Goal: Find specific page/section: Find specific page/section

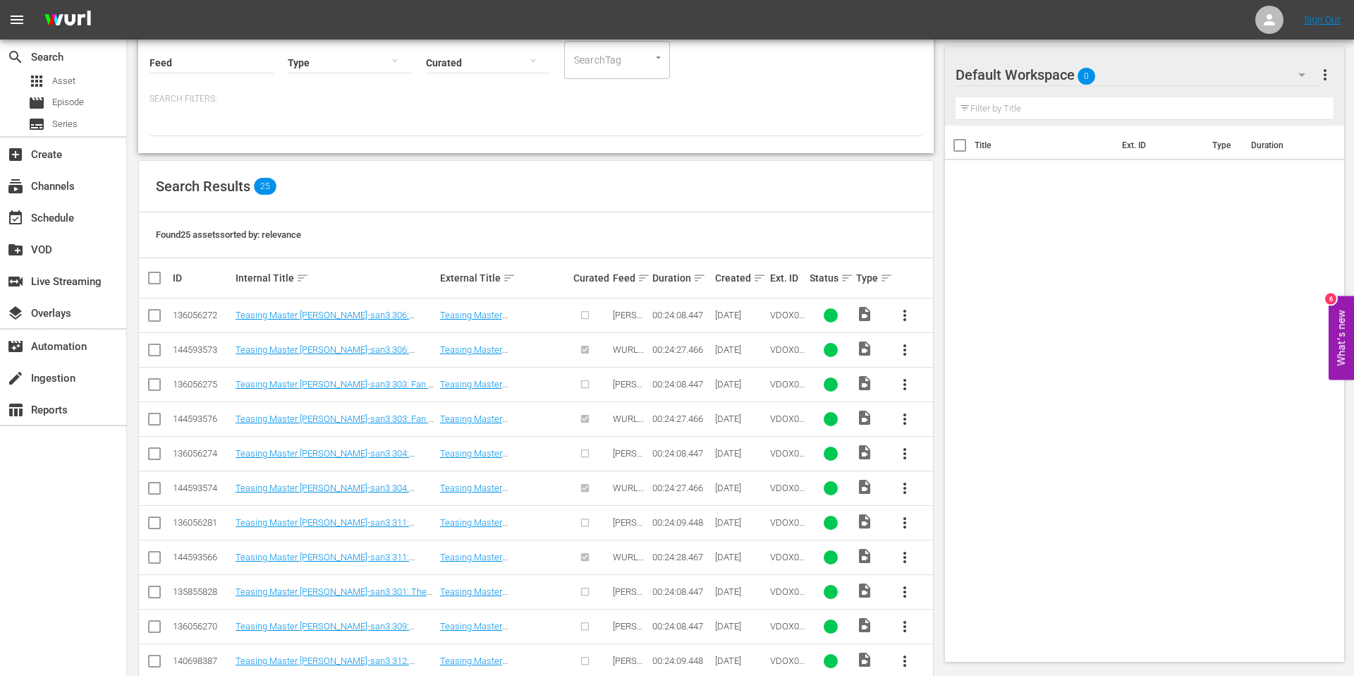
scroll to position [226, 0]
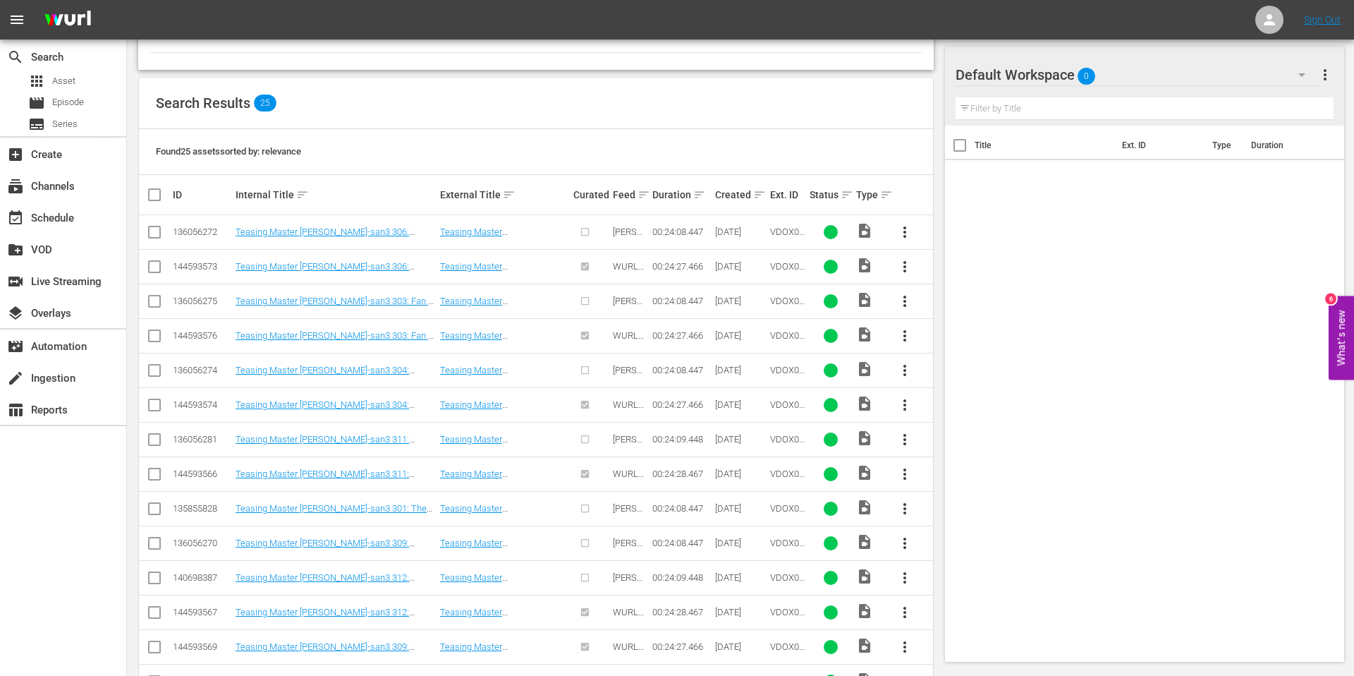
click at [567, 129] on div "Found 25 assets sorted by: relevance" at bounding box center [536, 152] width 794 height 46
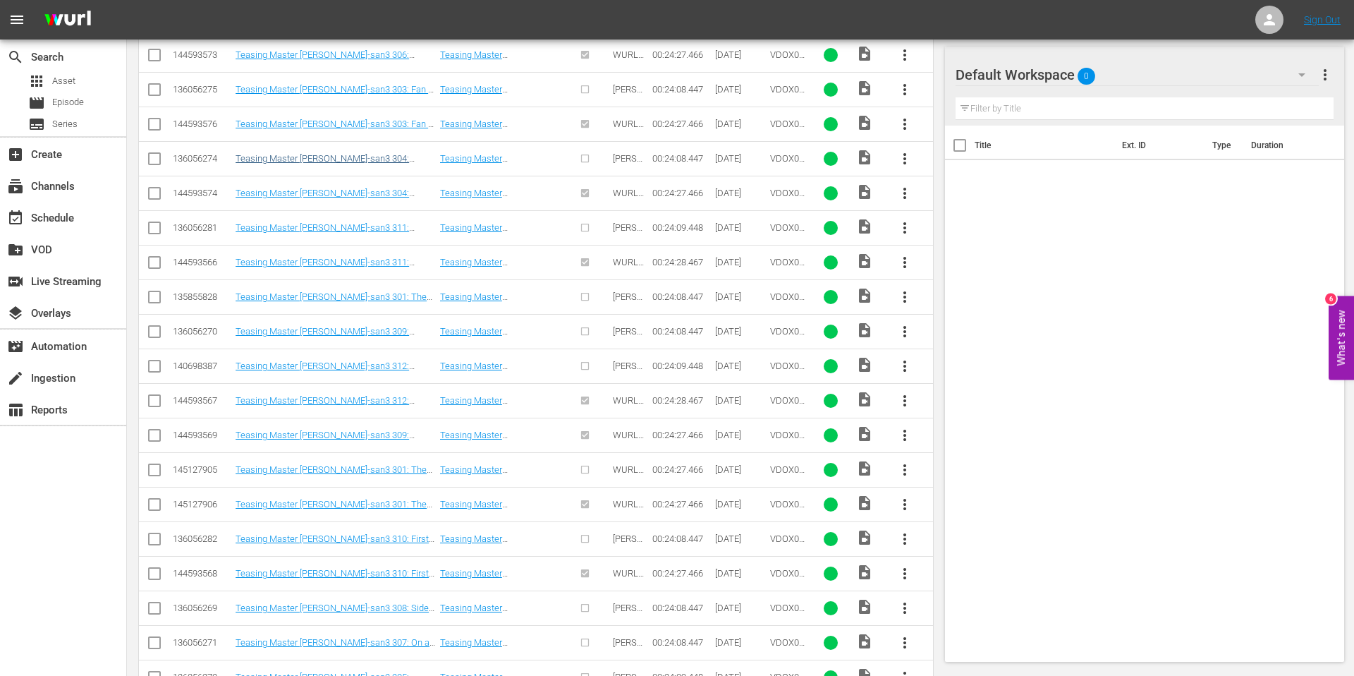
scroll to position [329, 0]
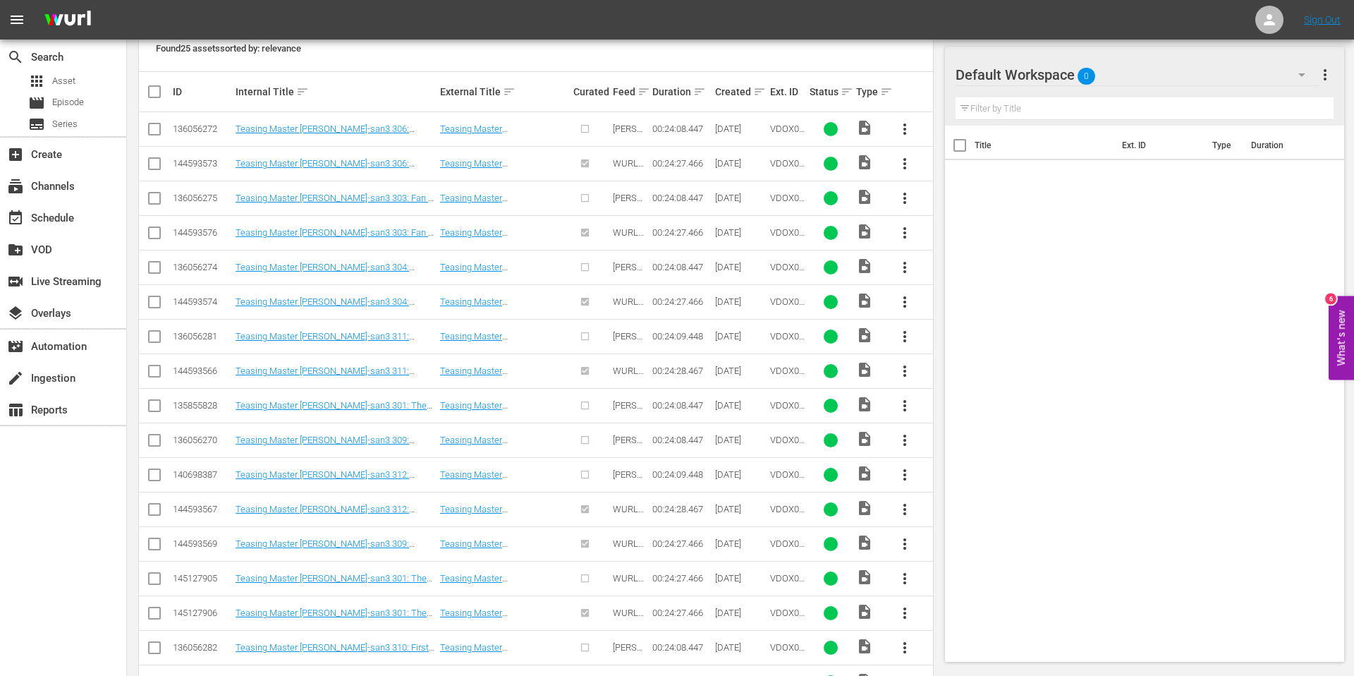
click at [284, 156] on td "Teasing Master [PERSON_NAME]-san3 306: Culture Fest" at bounding box center [335, 163] width 205 height 35
click at [283, 163] on link "Teasing Master [PERSON_NAME]-san3 306: Culture Fest" at bounding box center [323, 168] width 174 height 21
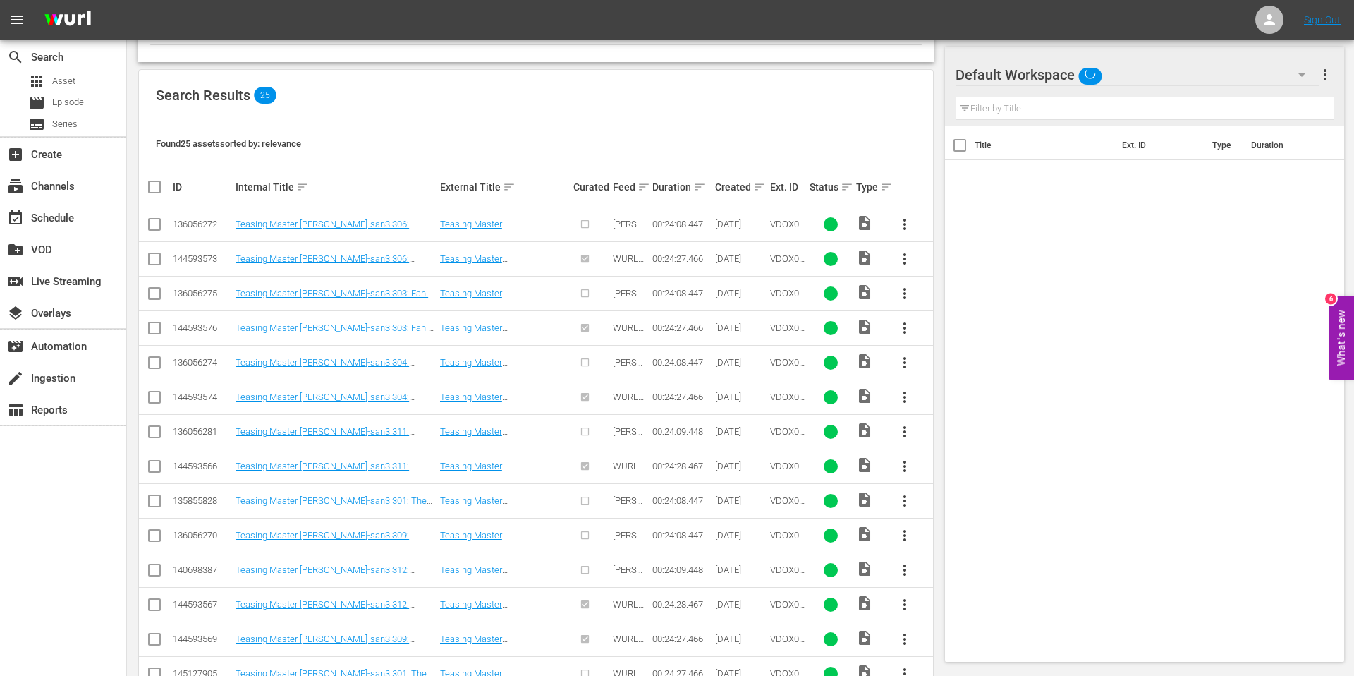
scroll to position [263, 0]
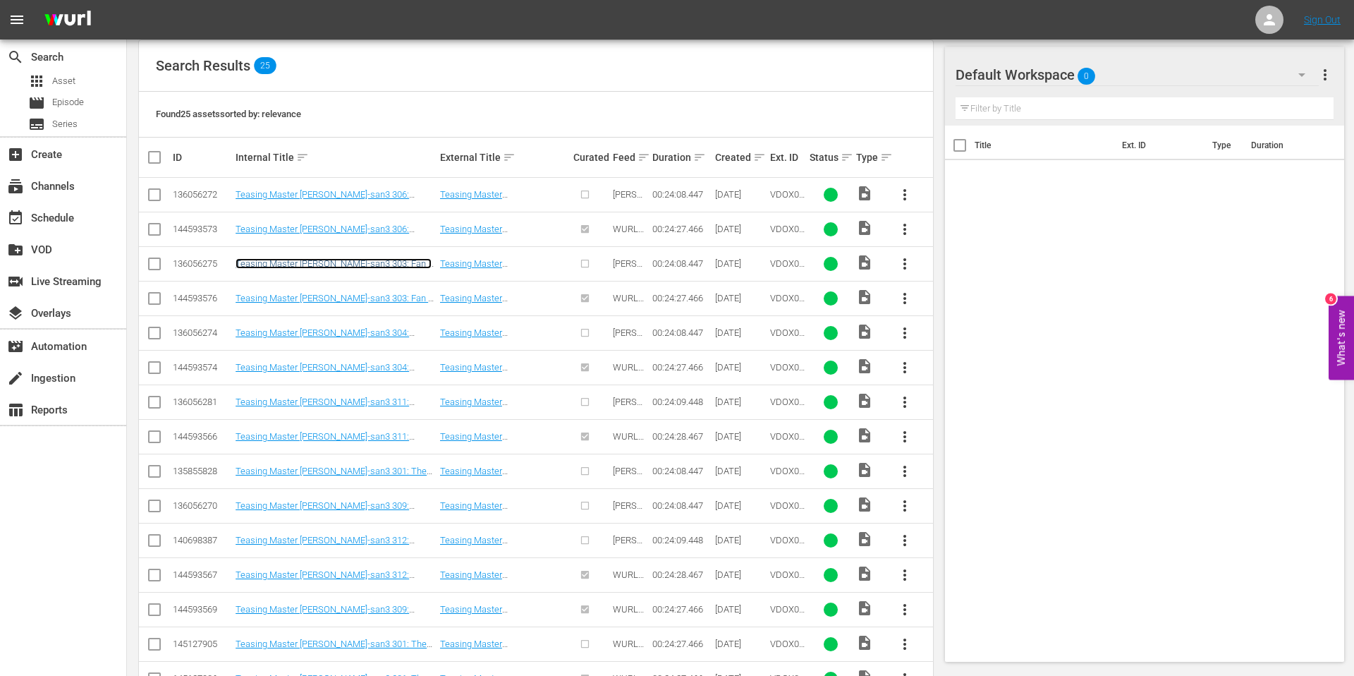
click at [269, 262] on link "Teasing Master [PERSON_NAME]-san3 303: Fan / Bewilder Ball / Cat Rescue / Rain" at bounding box center [334, 268] width 196 height 21
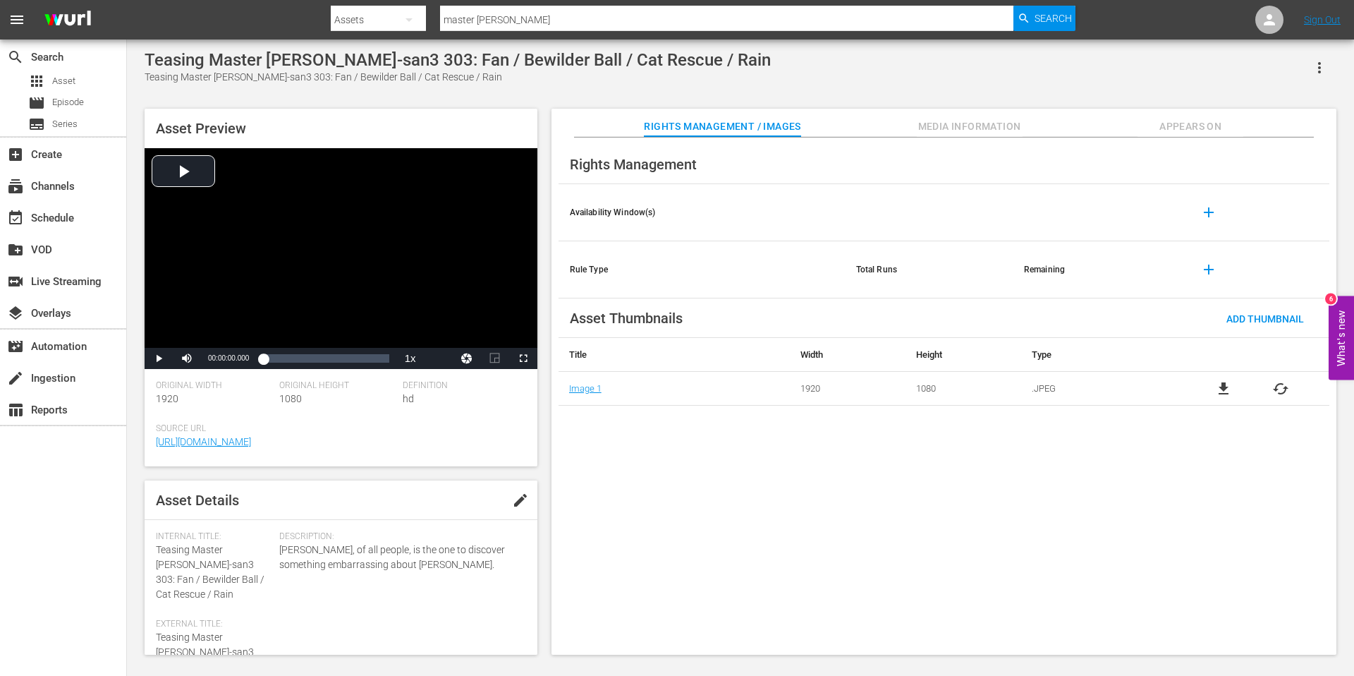
scroll to position [1, 0]
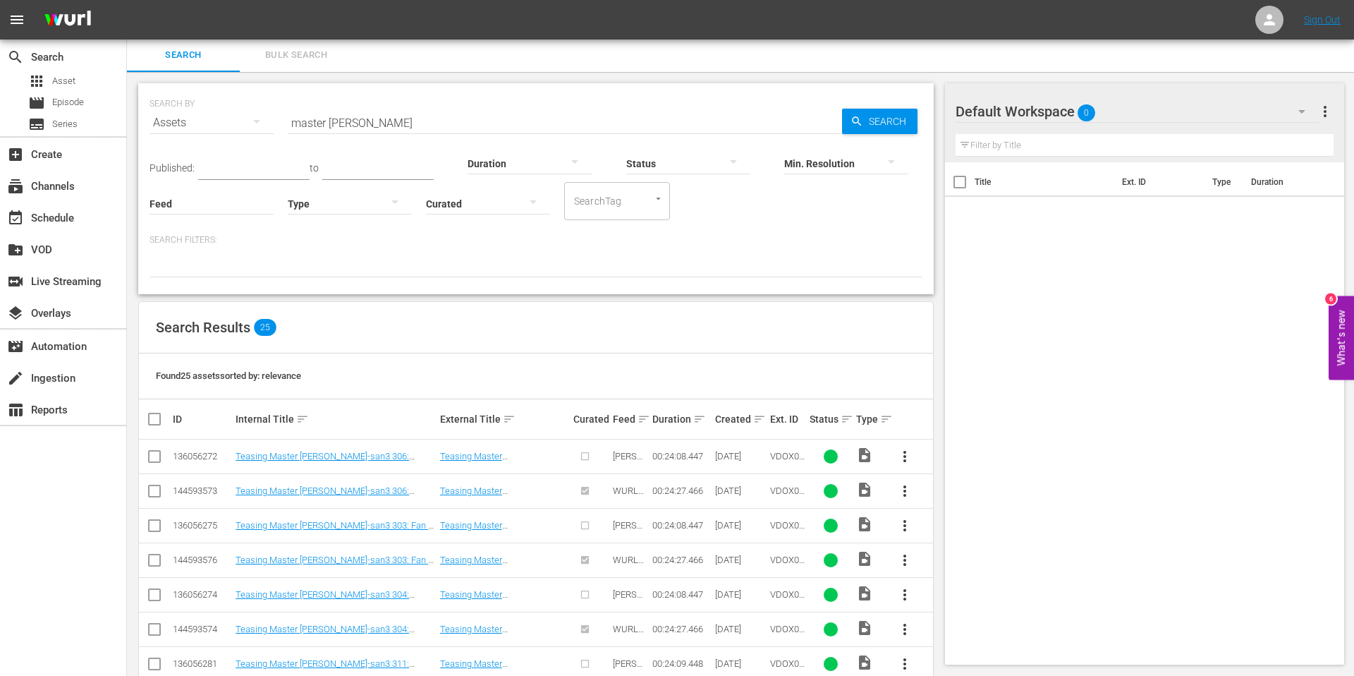
click at [193, 221] on body "menu Sign Out search Search apps Asset movie Episode subtitles Series add_box C…" at bounding box center [677, 337] width 1354 height 676
click at [325, 209] on div at bounding box center [350, 202] width 124 height 39
click at [216, 203] on div "Video Ad Live Promo Placeholder" at bounding box center [677, 338] width 1354 height 676
click at [195, 209] on input "Feed" at bounding box center [212, 204] width 124 height 51
click at [437, 268] on div at bounding box center [536, 265] width 773 height 24
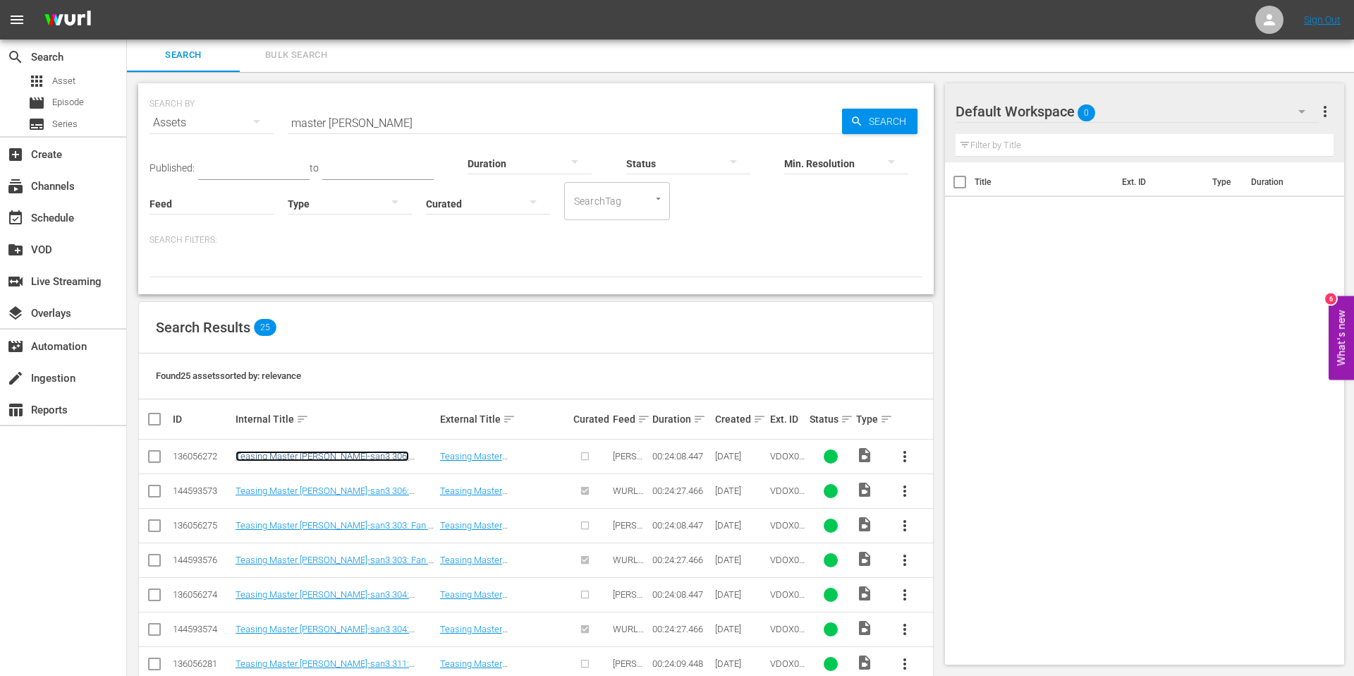
click at [326, 455] on link "Teasing Master [PERSON_NAME]-san3 306: Culture Fest" at bounding box center [323, 461] width 174 height 21
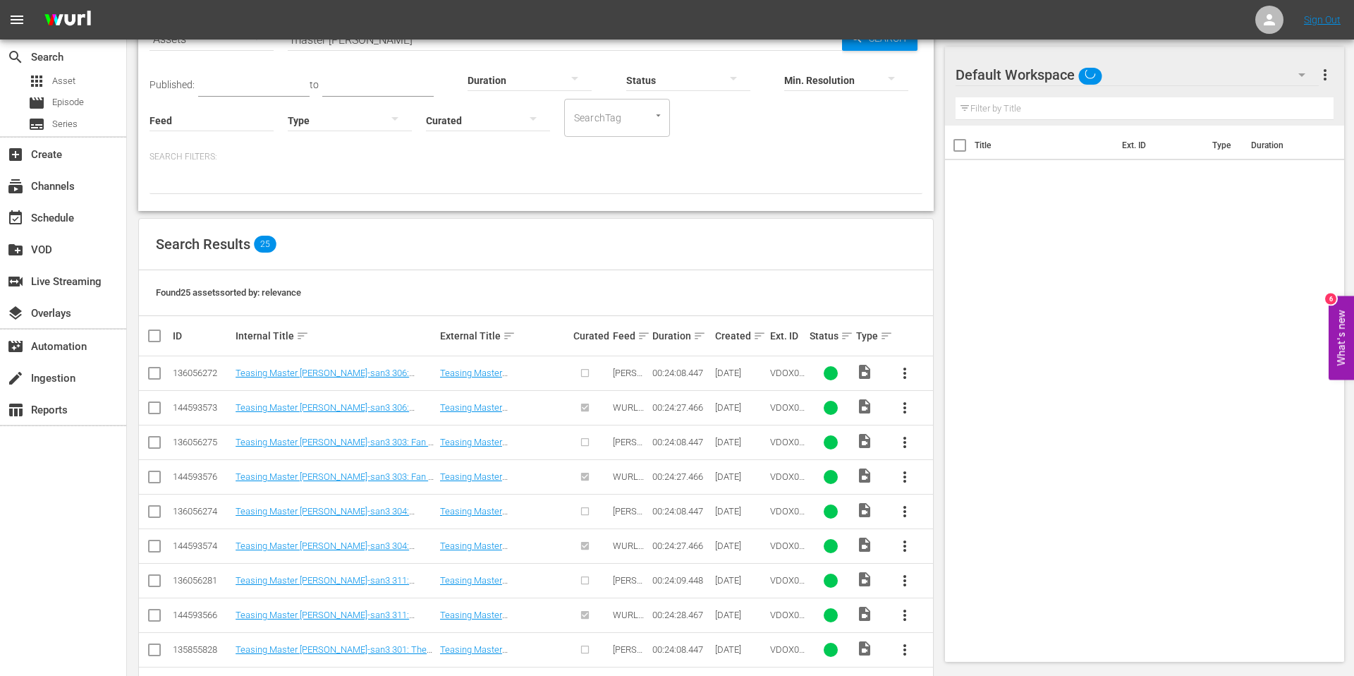
scroll to position [104, 0]
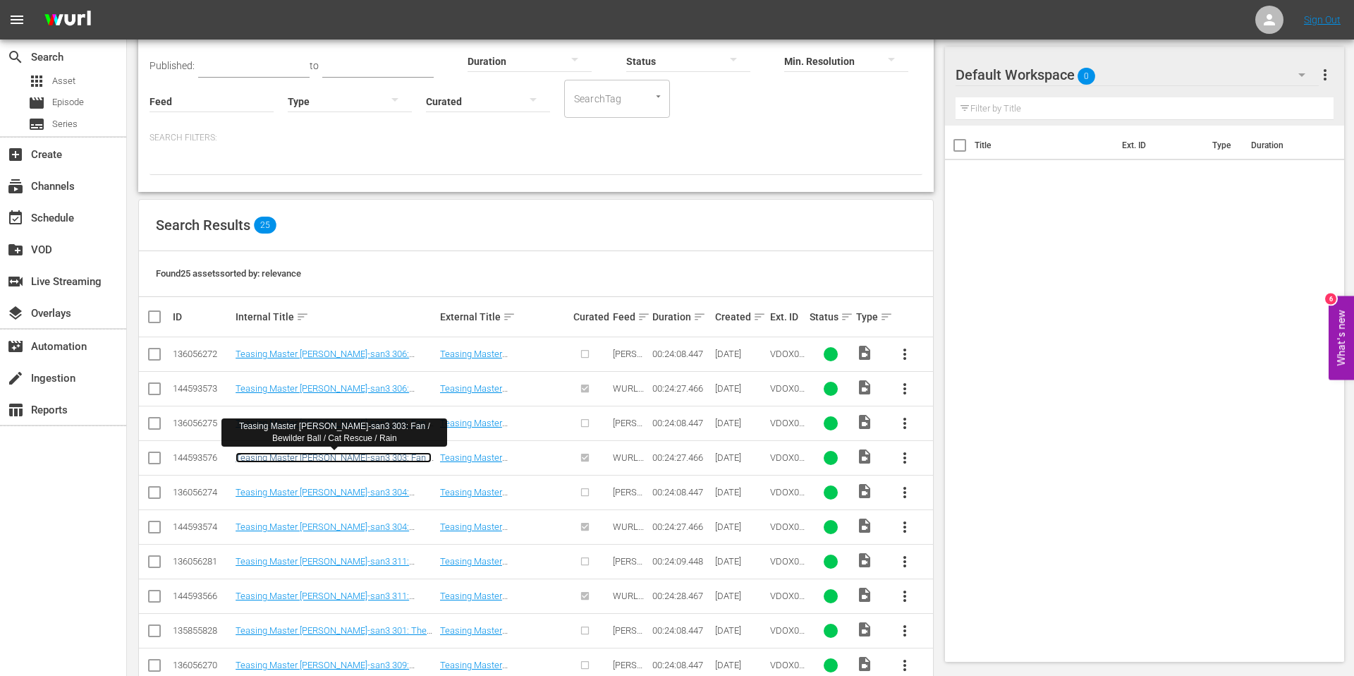
click at [298, 459] on link "Teasing Master [PERSON_NAME]-san3 303: Fan / Bewilder Ball / Cat Rescue / Rain" at bounding box center [334, 462] width 196 height 21
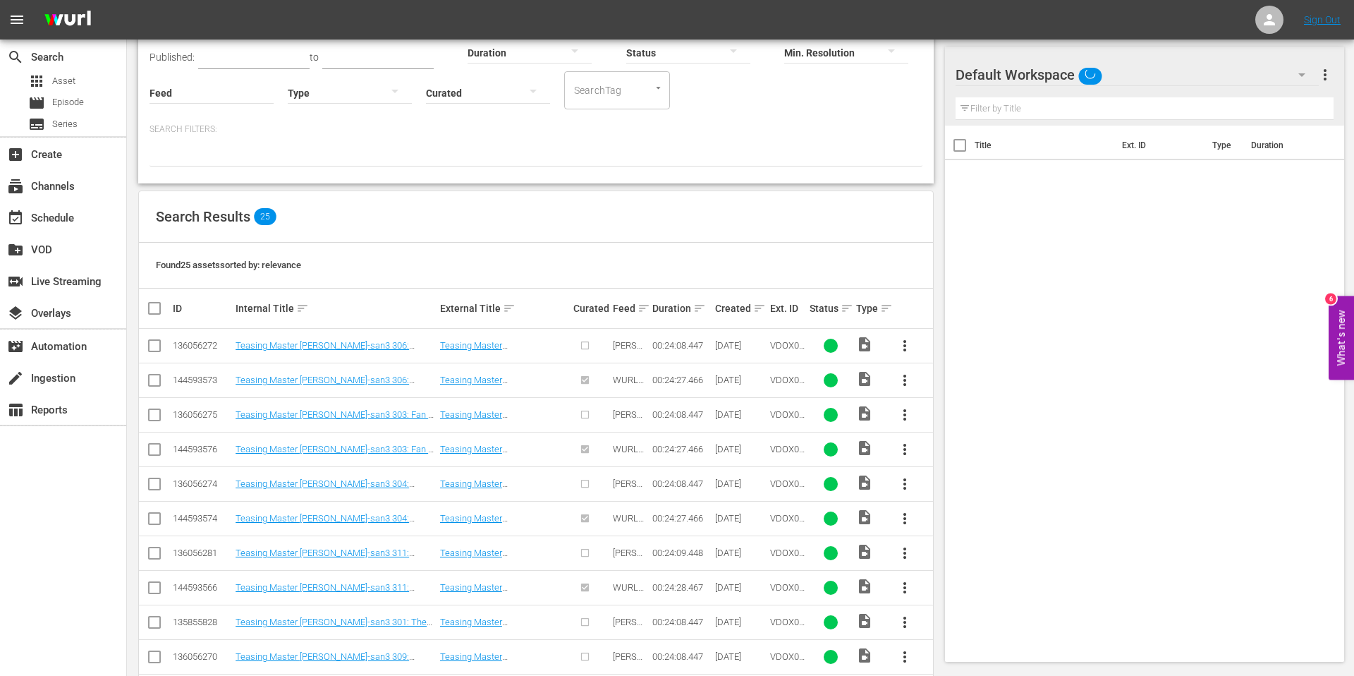
scroll to position [125, 0]
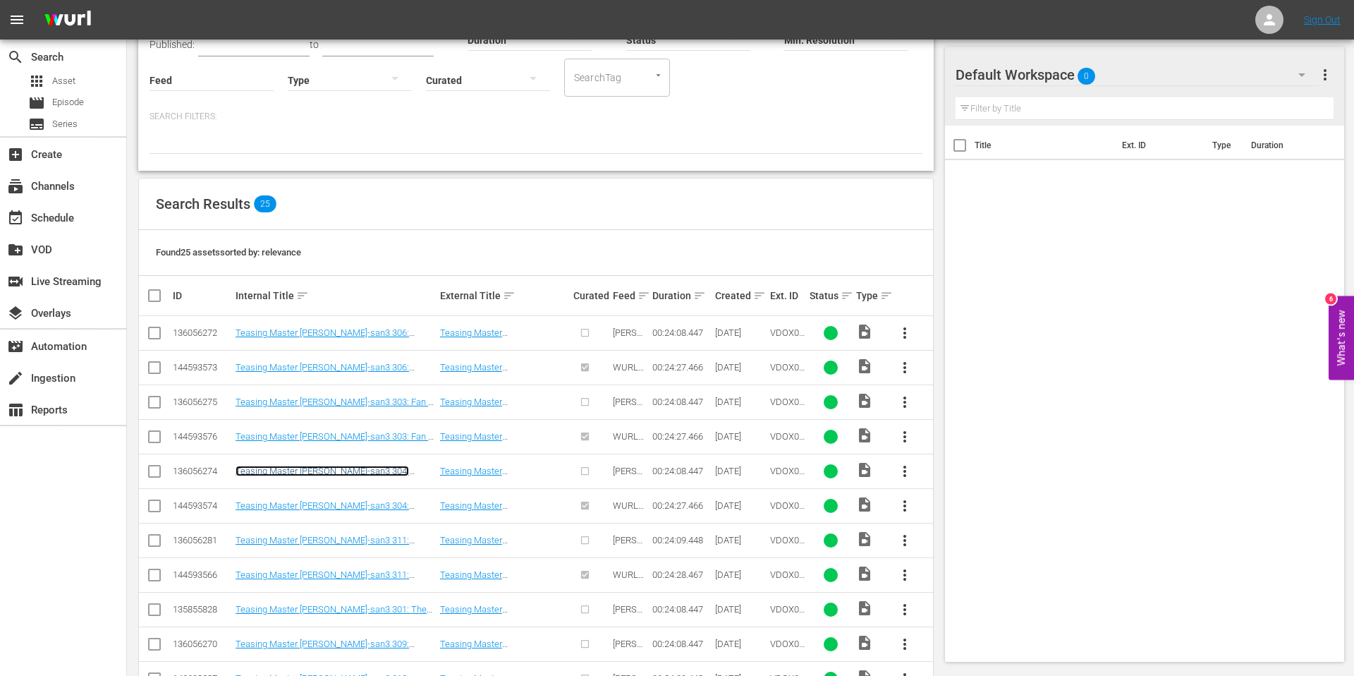
click at [303, 473] on link "Teasing Master [PERSON_NAME]-san3 304: Uniform Change / Winter Uniform / Lunch …" at bounding box center [334, 482] width 197 height 32
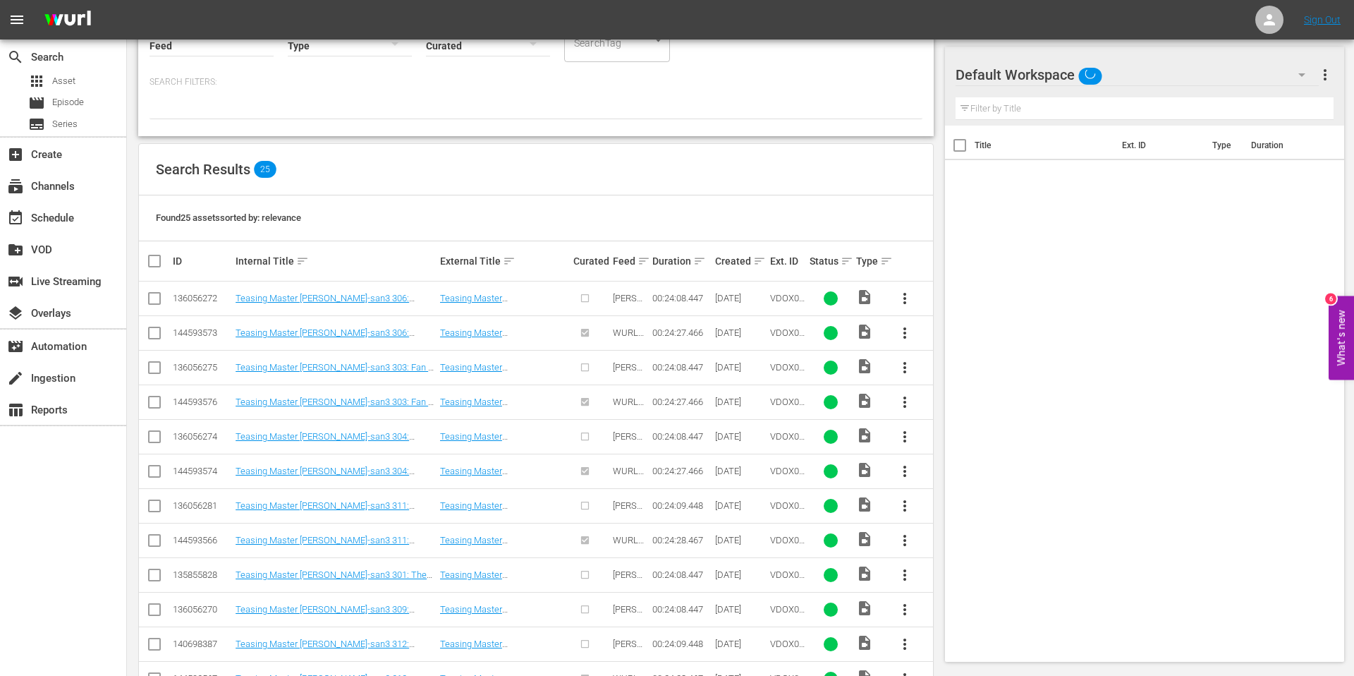
scroll to position [202, 0]
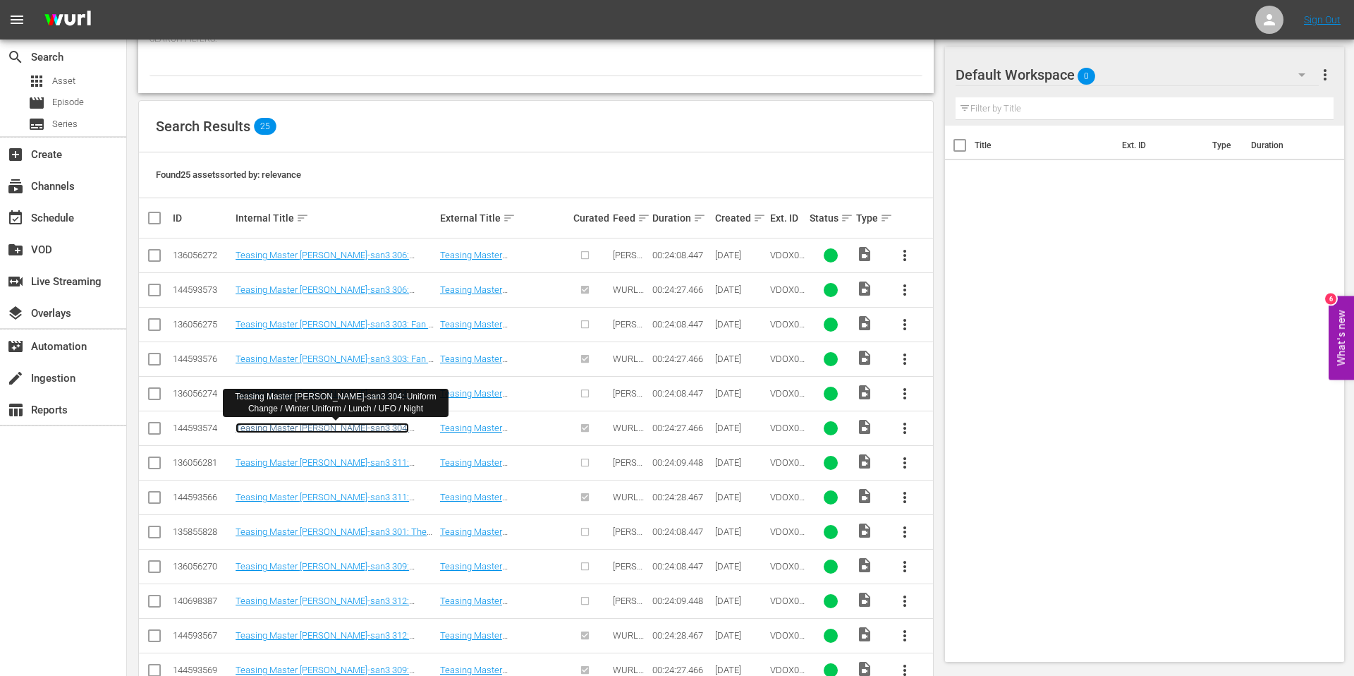
click at [341, 431] on link "Teasing Master [PERSON_NAME]-san3 304: Uniform Change / Winter Uniform / Lunch …" at bounding box center [334, 438] width 197 height 32
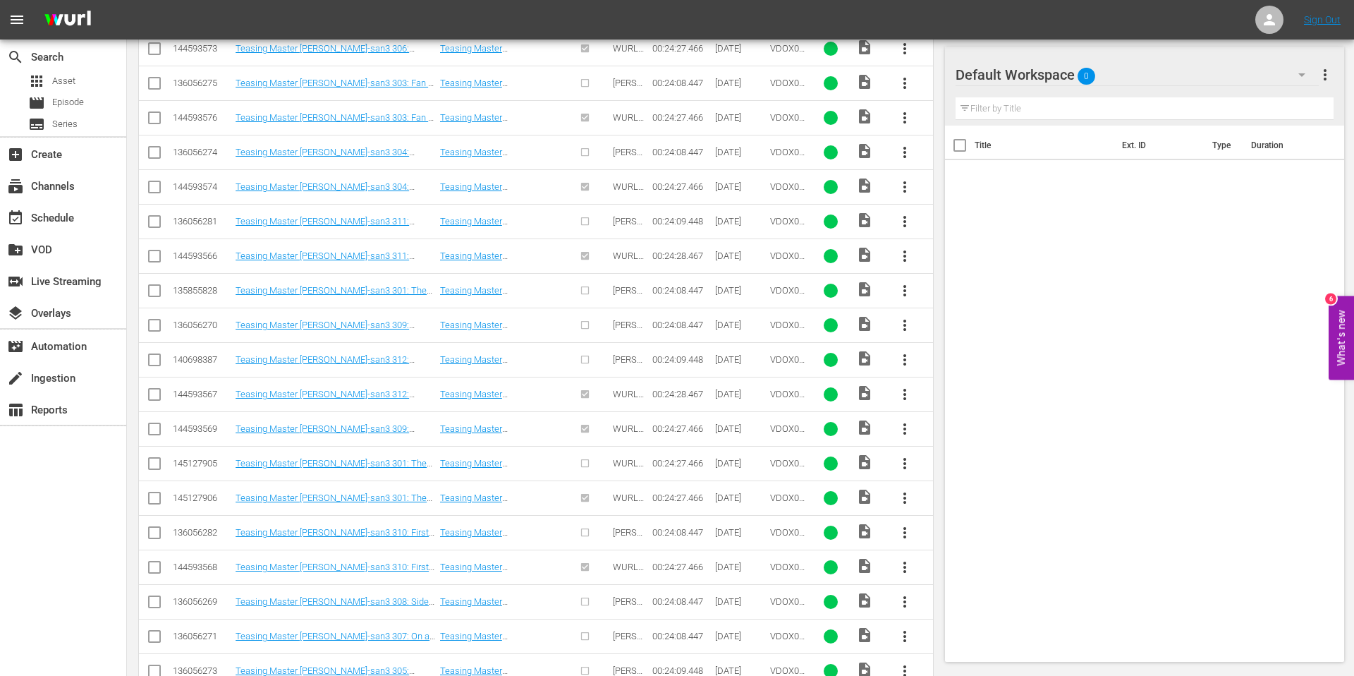
scroll to position [516, 0]
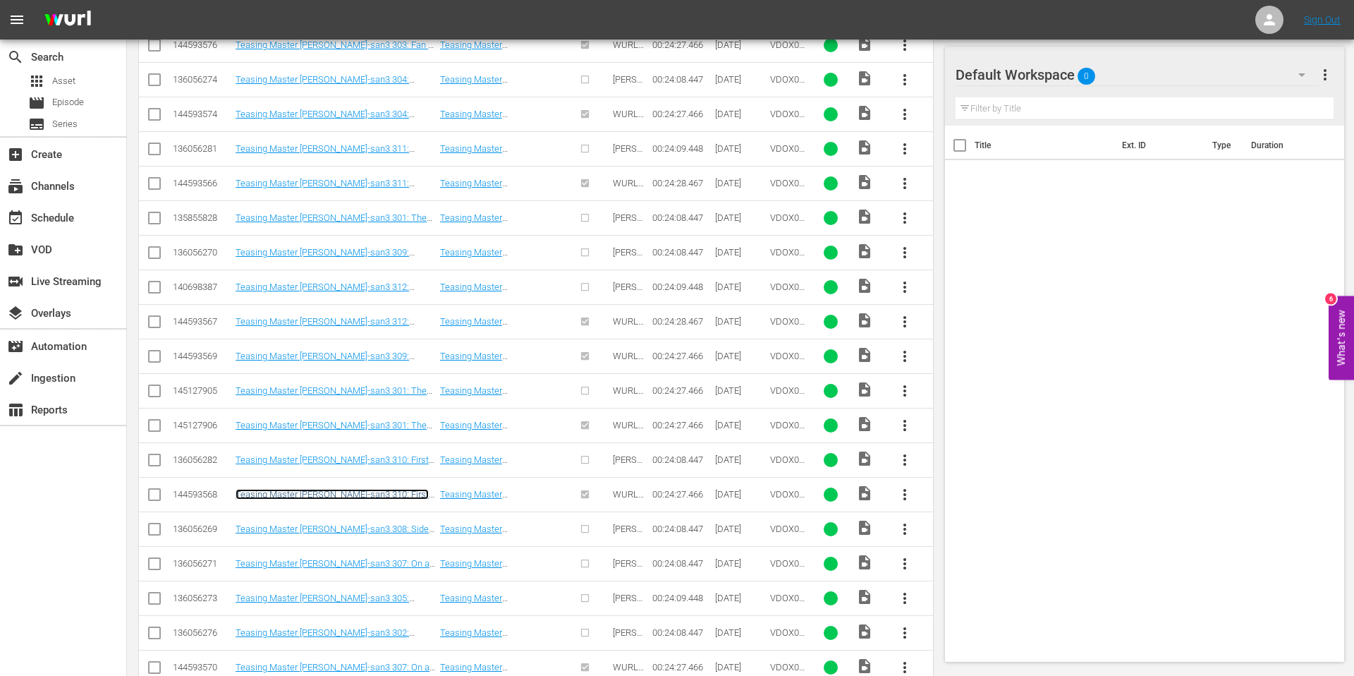
click at [312, 498] on link "Teasing Master [PERSON_NAME]-san3 310: First Shrine Visit / Snowman / New Years…" at bounding box center [332, 499] width 193 height 21
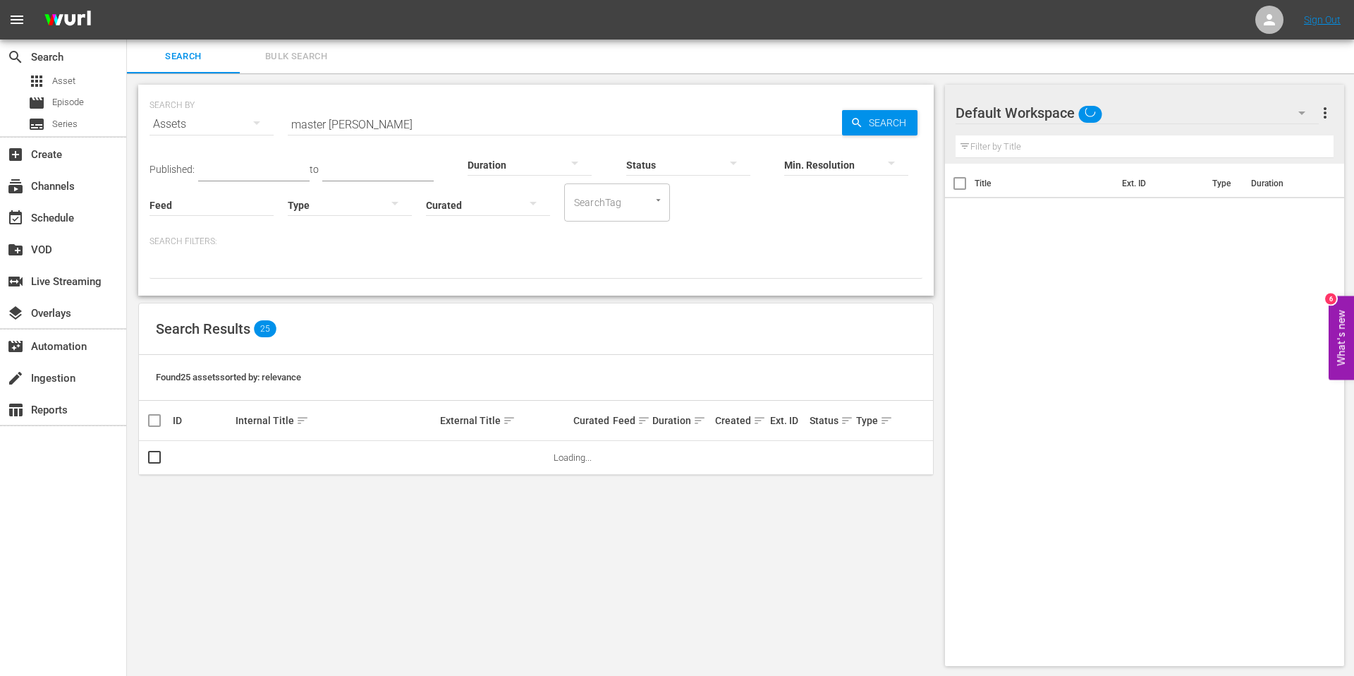
click at [366, 104] on div "SEARCH BY Search By Assets Search ID, Title, Description, Keywords, or Category…" at bounding box center [536, 115] width 773 height 51
click at [366, 136] on input "master [PERSON_NAME]" at bounding box center [565, 124] width 554 height 34
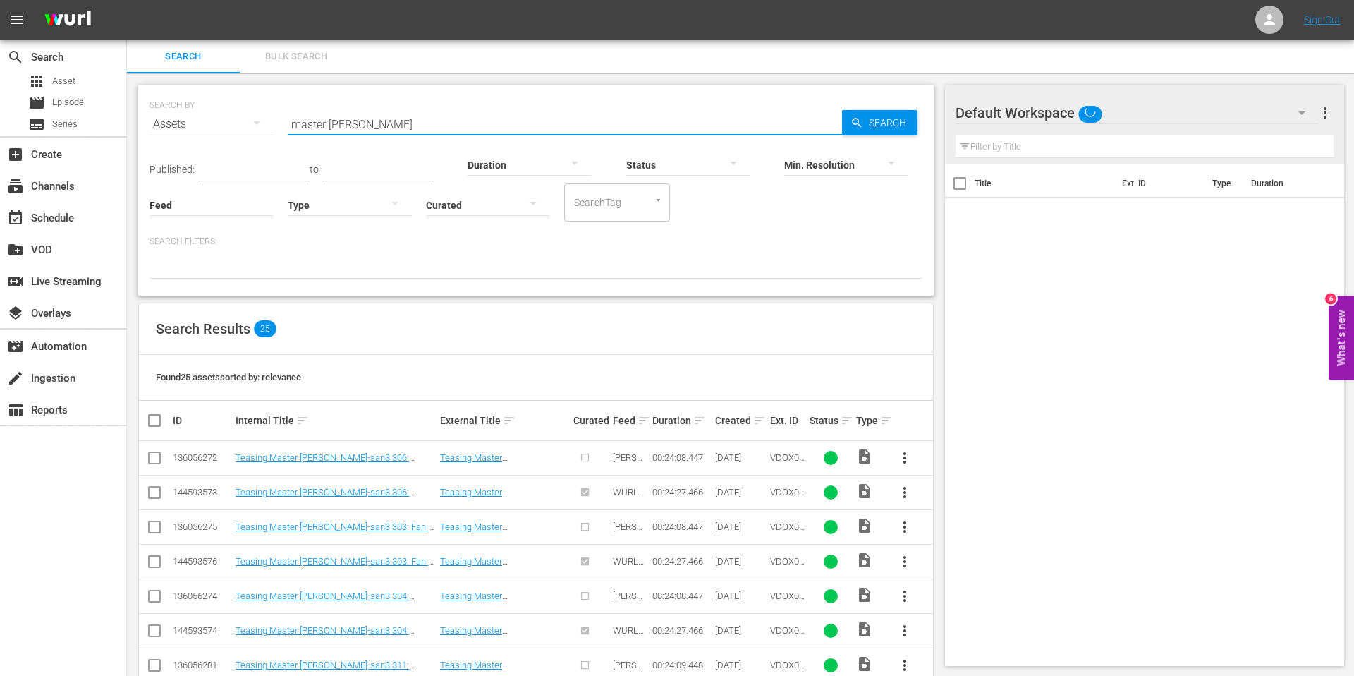
click at [366, 128] on input "master [PERSON_NAME]" at bounding box center [565, 124] width 554 height 34
type input "kokoro connect"
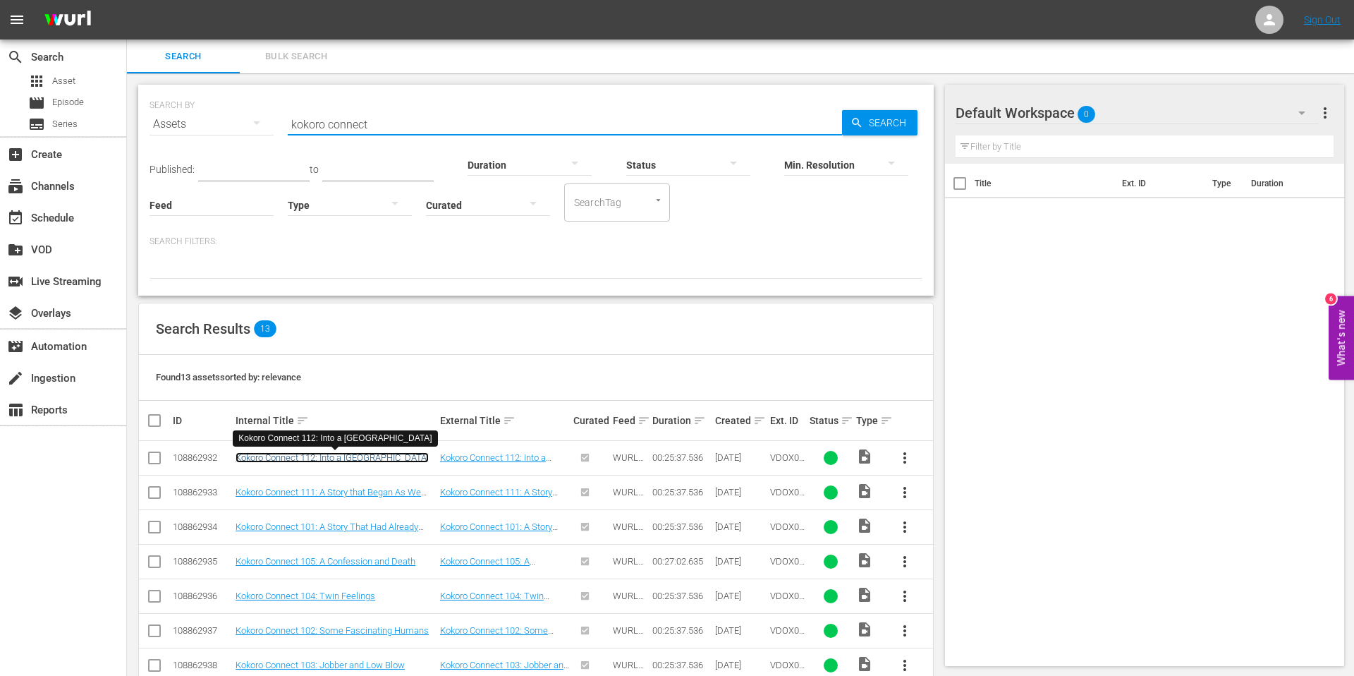
click at [281, 452] on link "Kokoro Connect 112: Into a [GEOGRAPHIC_DATA]" at bounding box center [332, 457] width 193 height 11
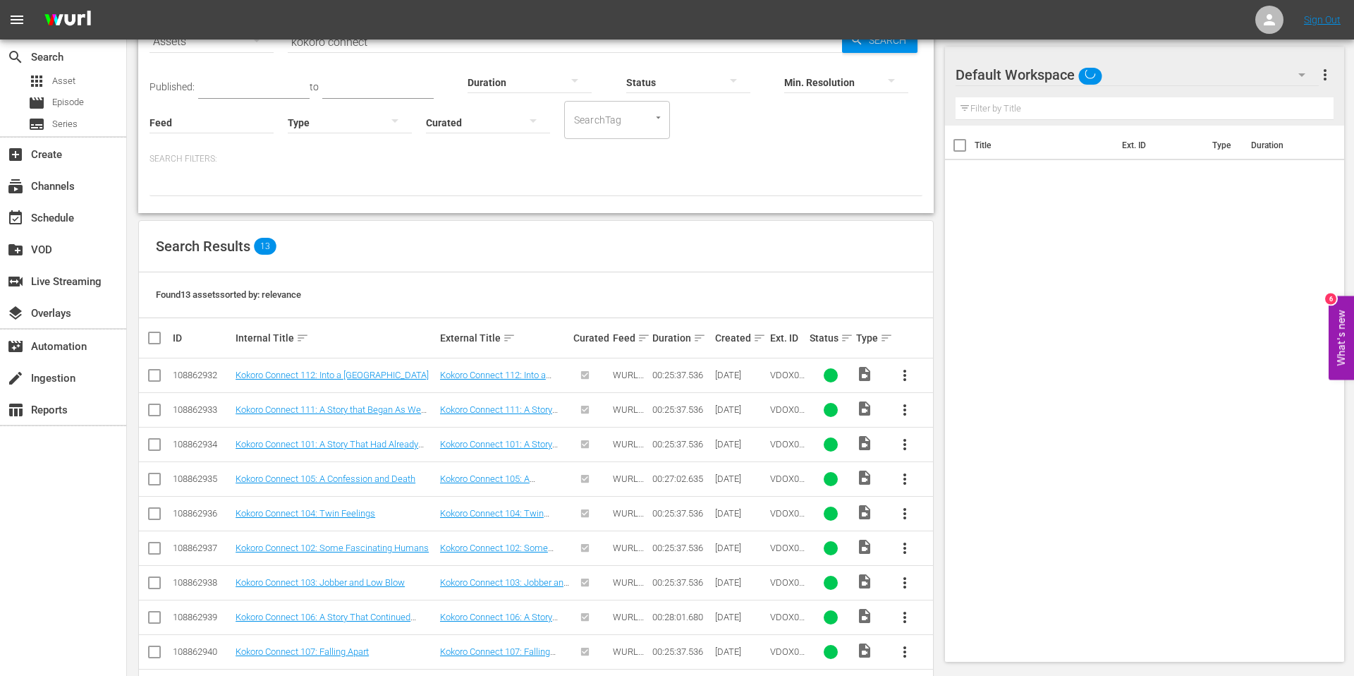
scroll to position [192, 0]
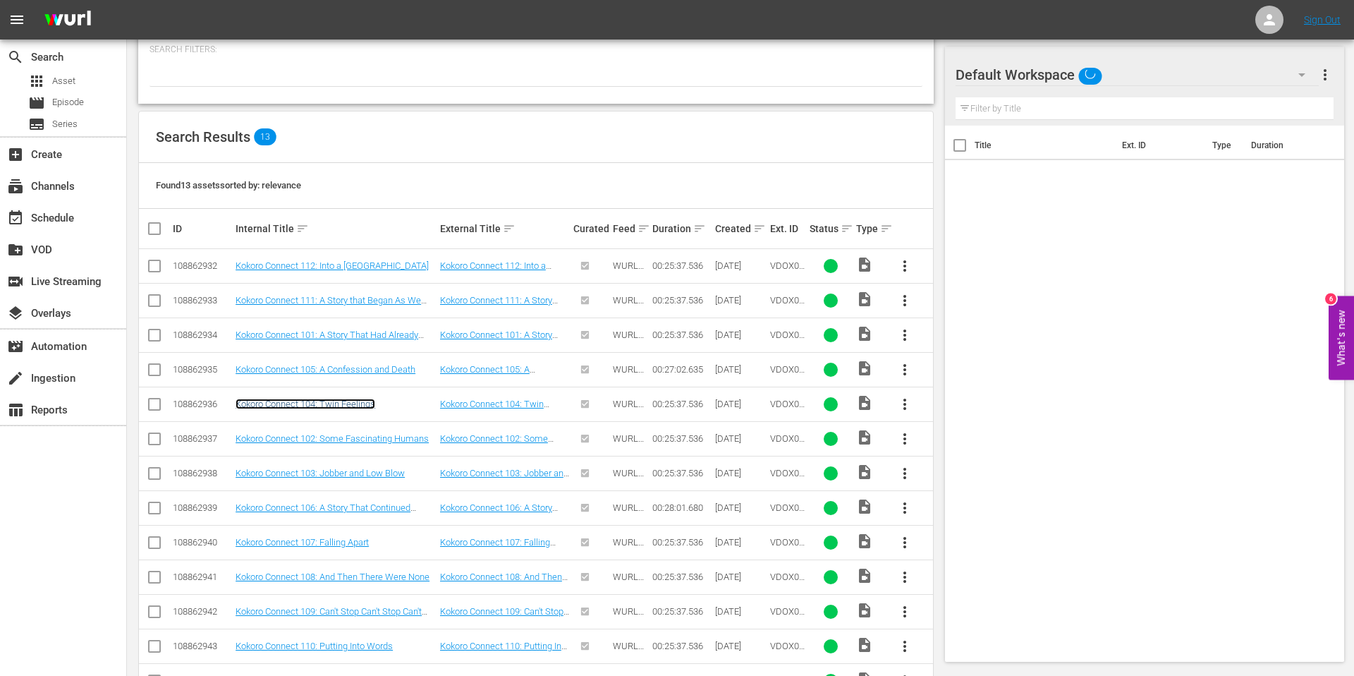
click at [291, 406] on link "Kokoro Connect 104: Twin Feelings" at bounding box center [306, 404] width 140 height 11
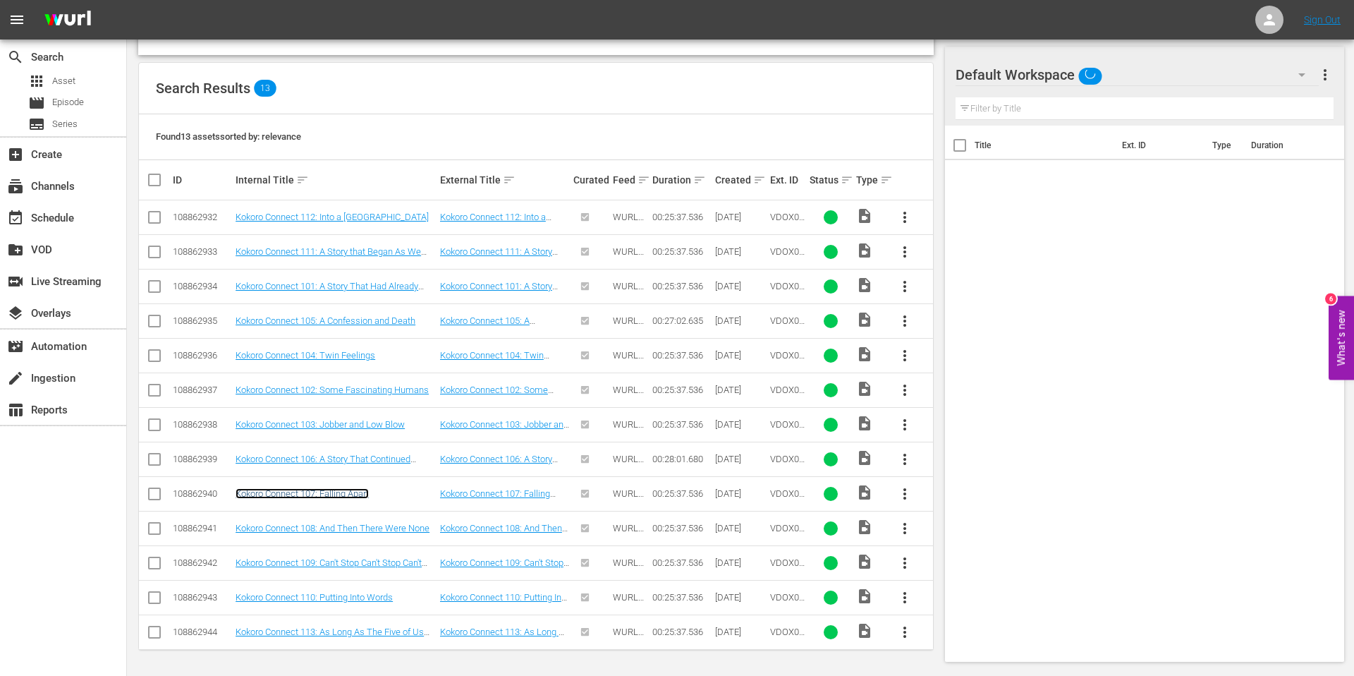
click at [284, 490] on link "Kokoro Connect 107: Falling Apart" at bounding box center [302, 493] width 133 height 11
